Goal: Information Seeking & Learning: Learn about a topic

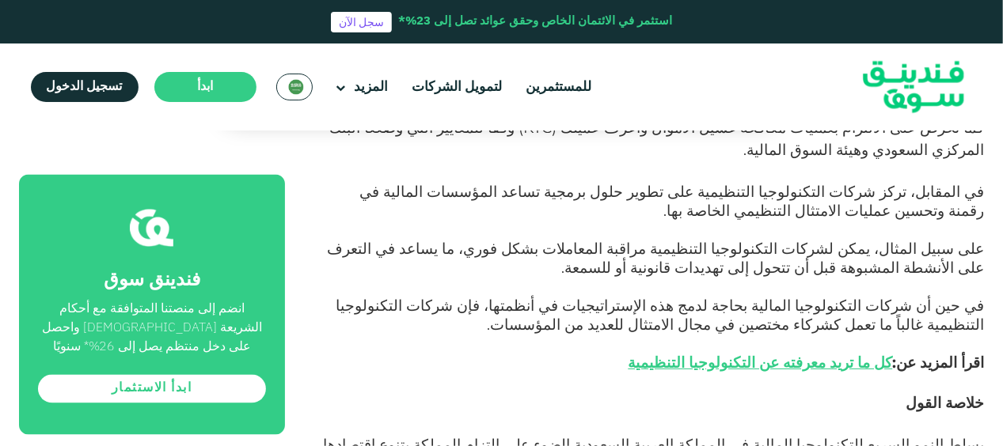
scroll to position [4275, 0]
